Goal: Task Accomplishment & Management: Manage account settings

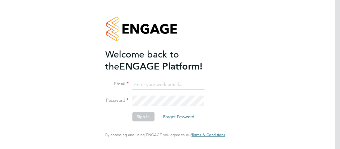
type input "esther.isaac@class1personnel.com"
click at [141, 117] on button "Sign In" at bounding box center [143, 116] width 22 height 9
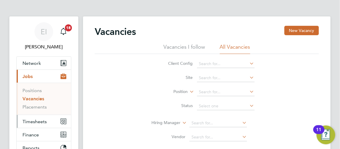
click at [32, 120] on span "Timesheets" at bounding box center [35, 121] width 24 height 6
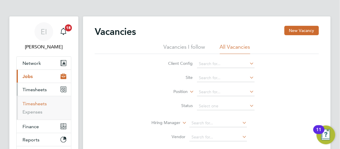
click at [30, 103] on link "Timesheets" at bounding box center [35, 104] width 24 height 6
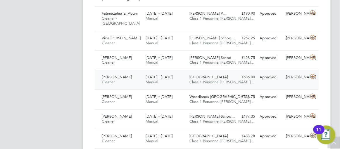
click at [233, 82] on div "Kingsley Amala Cleaner 22 - 28 Sep 2025 22 - 28 Sep 2025 Manual Hellesdon Hospi…" at bounding box center [207, 80] width 224 height 20
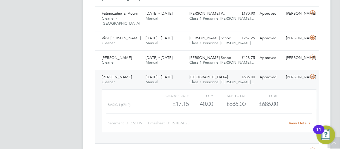
click at [298, 123] on div "View Details" at bounding box center [300, 122] width 25 height 9
click at [295, 120] on link "View Details" at bounding box center [299, 122] width 21 height 5
click at [336, 27] on app-barbie "Timesheets New Timesheet Timesheets I Follow All Timesheets Client Config Vendo…" at bounding box center [211, 99] width 257 height 879
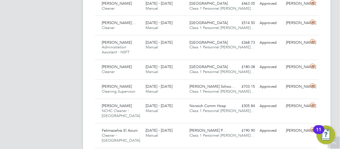
scroll to position [191, 0]
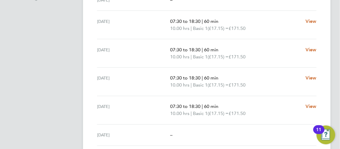
scroll to position [213, 0]
